Goal: Information Seeking & Learning: Understand process/instructions

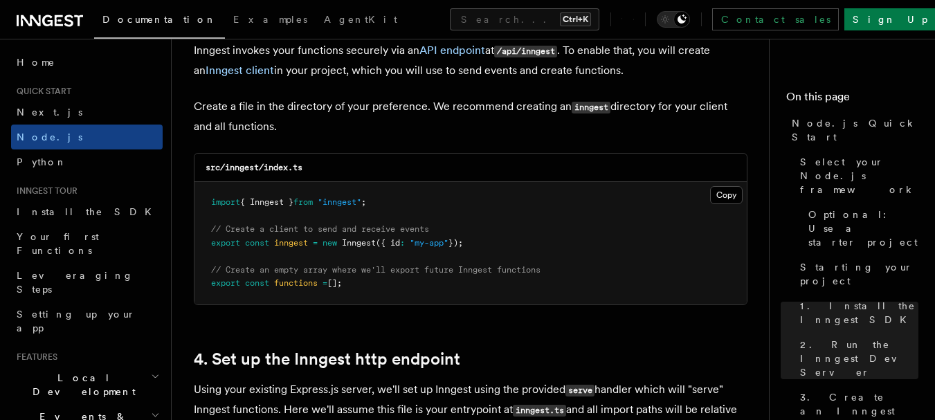
scroll to position [1729, 0]
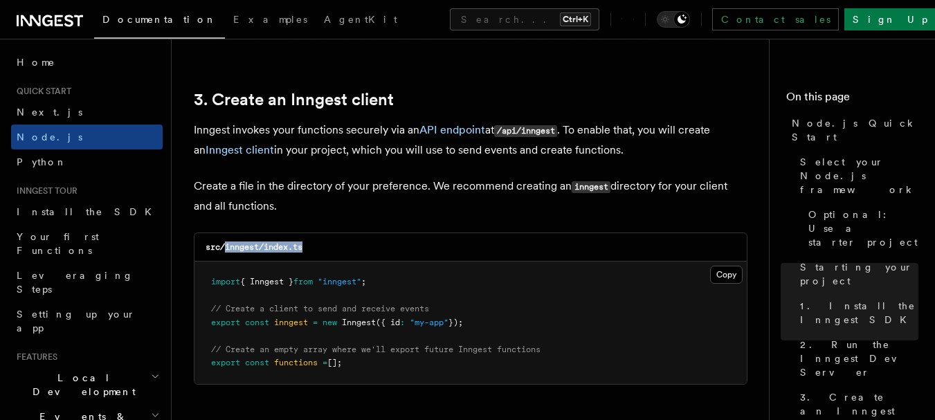
drag, startPoint x: 309, startPoint y: 244, endPoint x: 225, endPoint y: 241, distance: 83.8
click at [225, 241] on div "src/inngest/index.ts" at bounding box center [470, 247] width 552 height 28
copy code "inngest/index.ts"
click at [722, 272] on button "Copy Copied" at bounding box center [726, 275] width 33 height 18
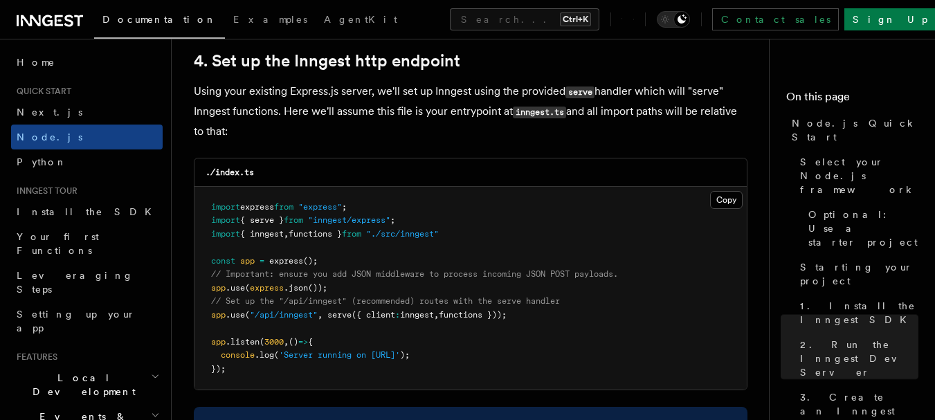
scroll to position [2109, 0]
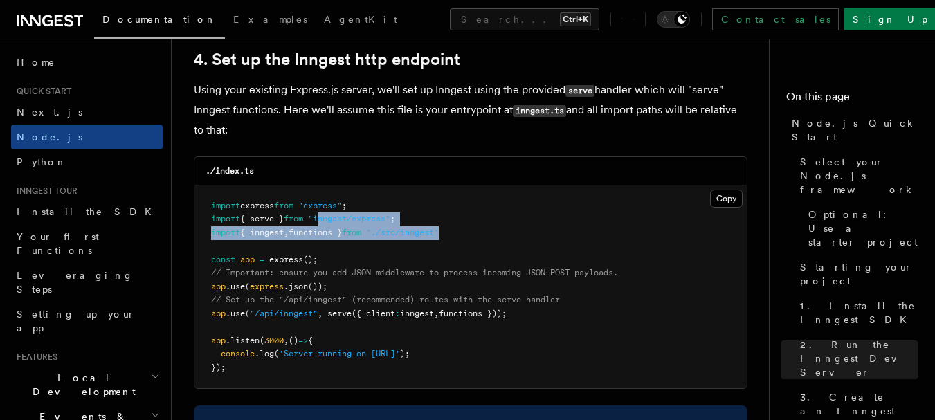
drag, startPoint x: 469, startPoint y: 228, endPoint x: 330, endPoint y: 225, distance: 138.5
click at [330, 225] on pre "import express from "express" ; import { serve } from "inngest/express" ; impor…" at bounding box center [470, 286] width 552 height 203
click at [361, 229] on span "from" at bounding box center [351, 233] width 19 height 10
drag, startPoint x: 381, startPoint y: 233, endPoint x: 201, endPoint y: 234, distance: 179.9
click at [201, 234] on pre "import express from "express" ; import { serve } from "inngest/express" ; impor…" at bounding box center [470, 286] width 552 height 203
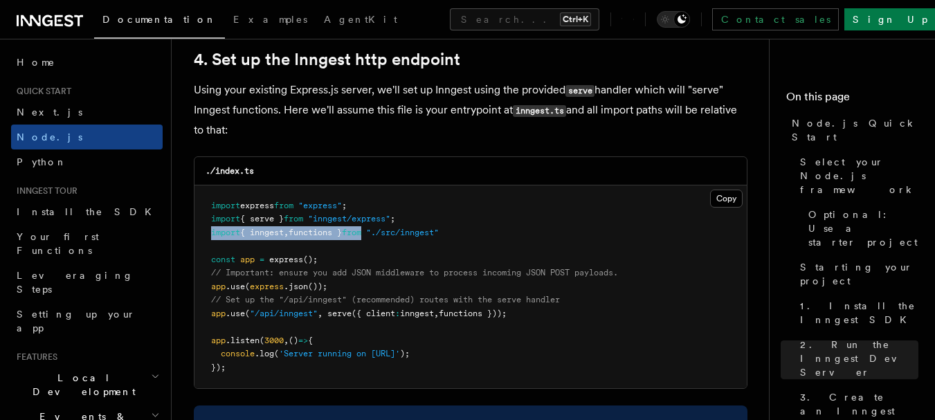
copy span "import { inngest , functions } from"
